Goal: Information Seeking & Learning: Learn about a topic

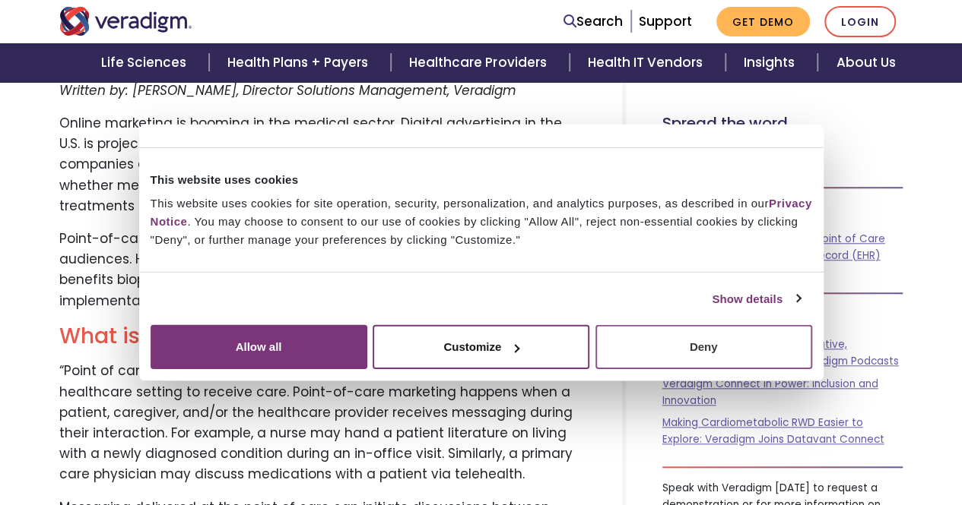
click at [812, 369] on button "Deny" at bounding box center [703, 347] width 217 height 44
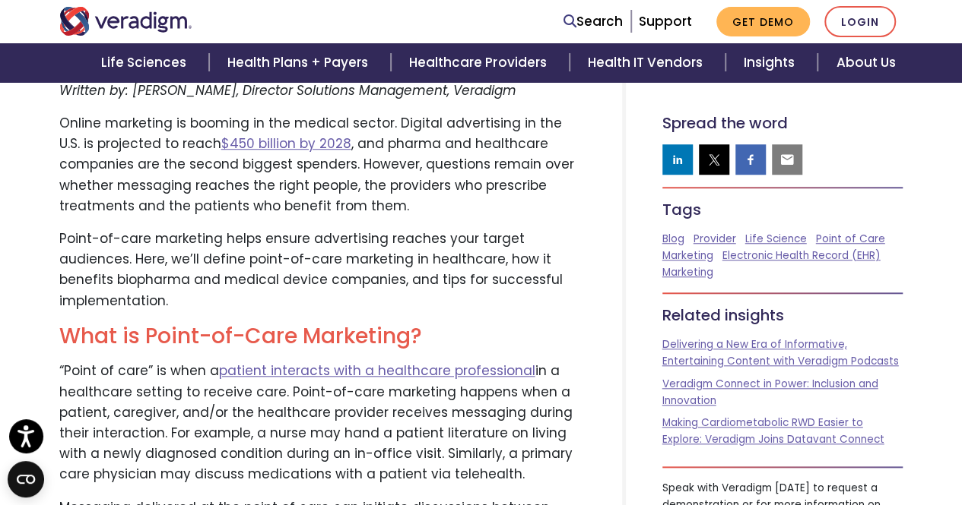
scroll to position [456, 0]
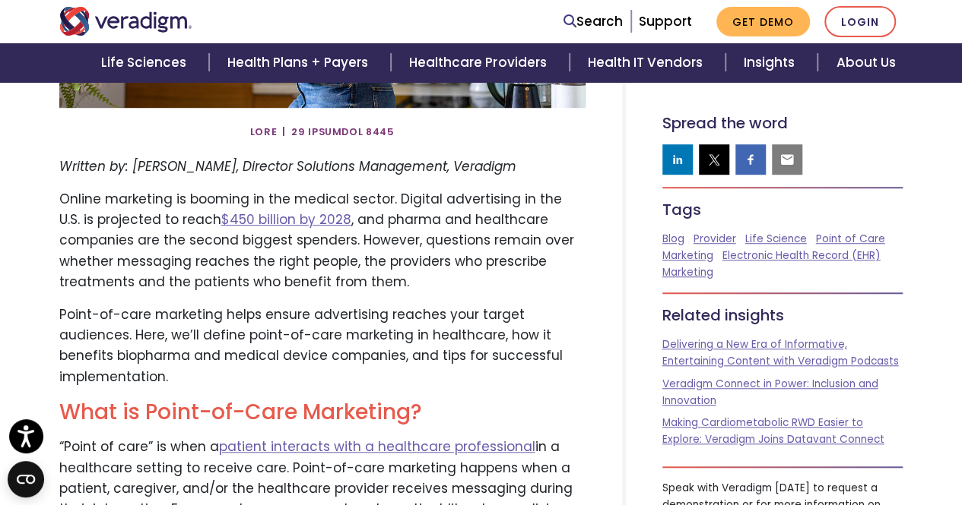
click at [496, 228] on p "Online marketing is booming in the medical sector. Digital advertising in the U…" at bounding box center [322, 240] width 526 height 103
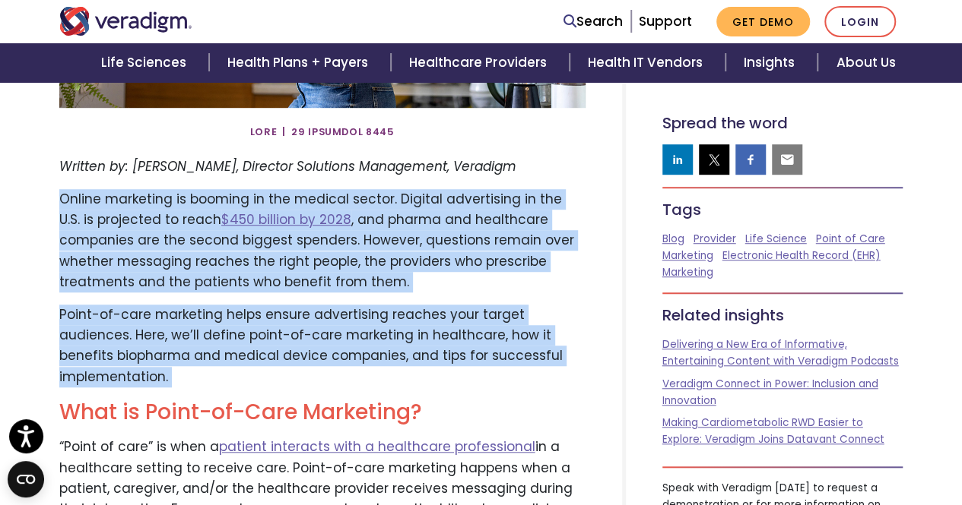
drag, startPoint x: 496, startPoint y: 228, endPoint x: 511, endPoint y: 356, distance: 128.5
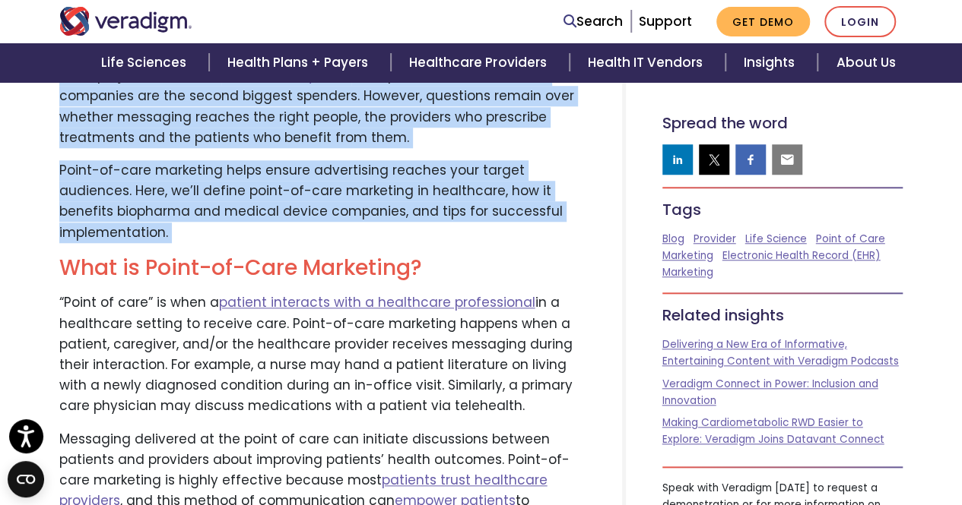
scroll to position [684, 0]
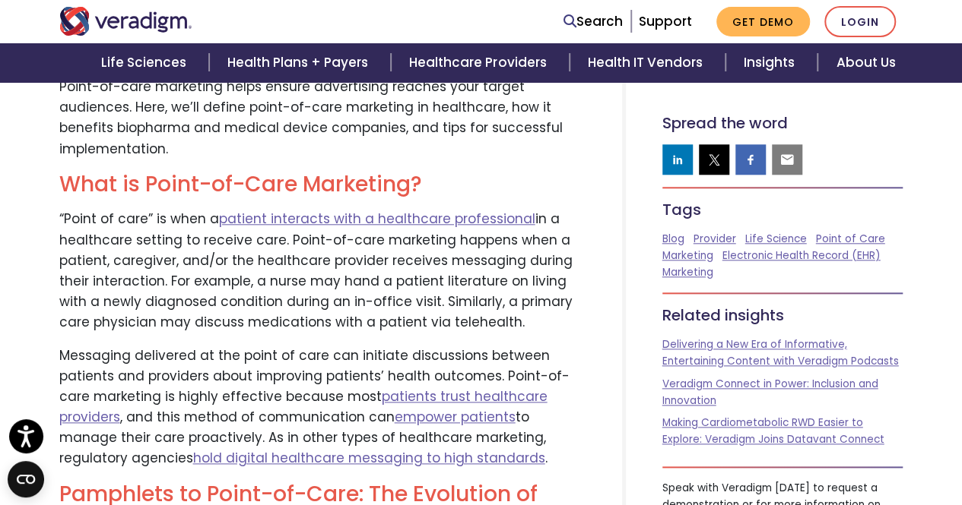
click at [543, 276] on p "“Point of care” is when a patient interacts with a healthcare professional in a…" at bounding box center [322, 271] width 526 height 124
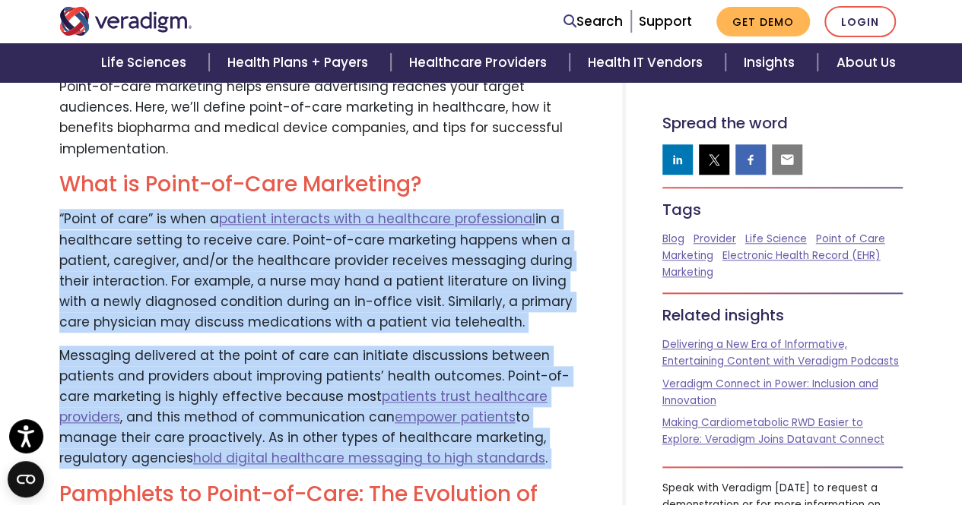
drag, startPoint x: 543, startPoint y: 276, endPoint x: 581, endPoint y: 363, distance: 94.6
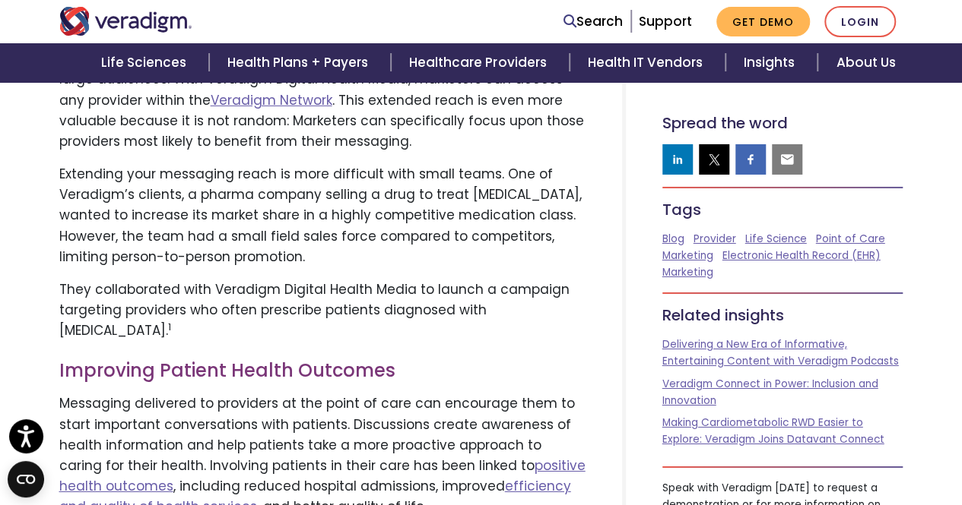
scroll to position [2774, 0]
